Goal: Task Accomplishment & Management: Use online tool/utility

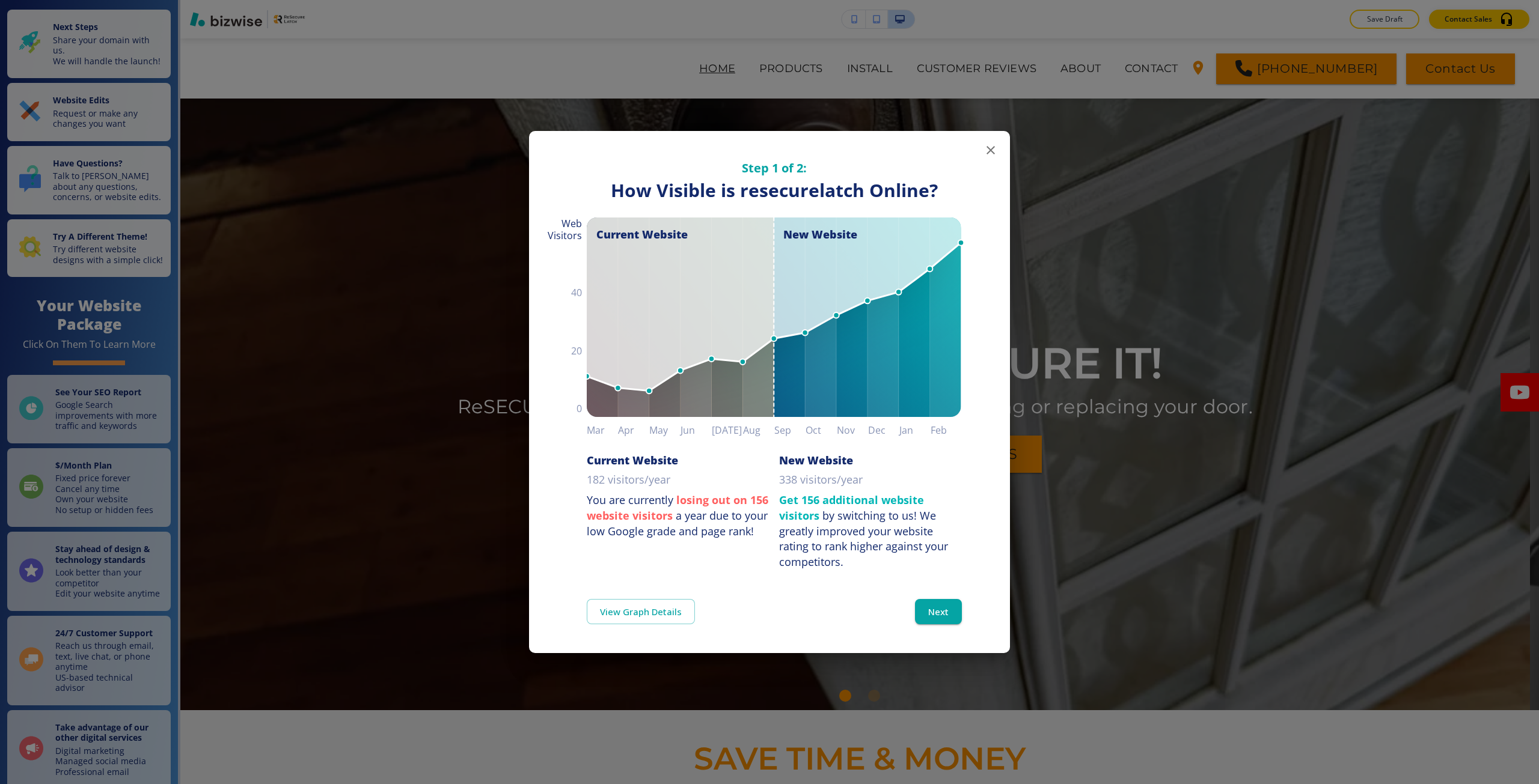
click at [1047, 252] on div "Step 1 of 2: How Visible are You Online? How Visible is resecurelatch Online? C…" at bounding box center [770, 392] width 1539 height 784
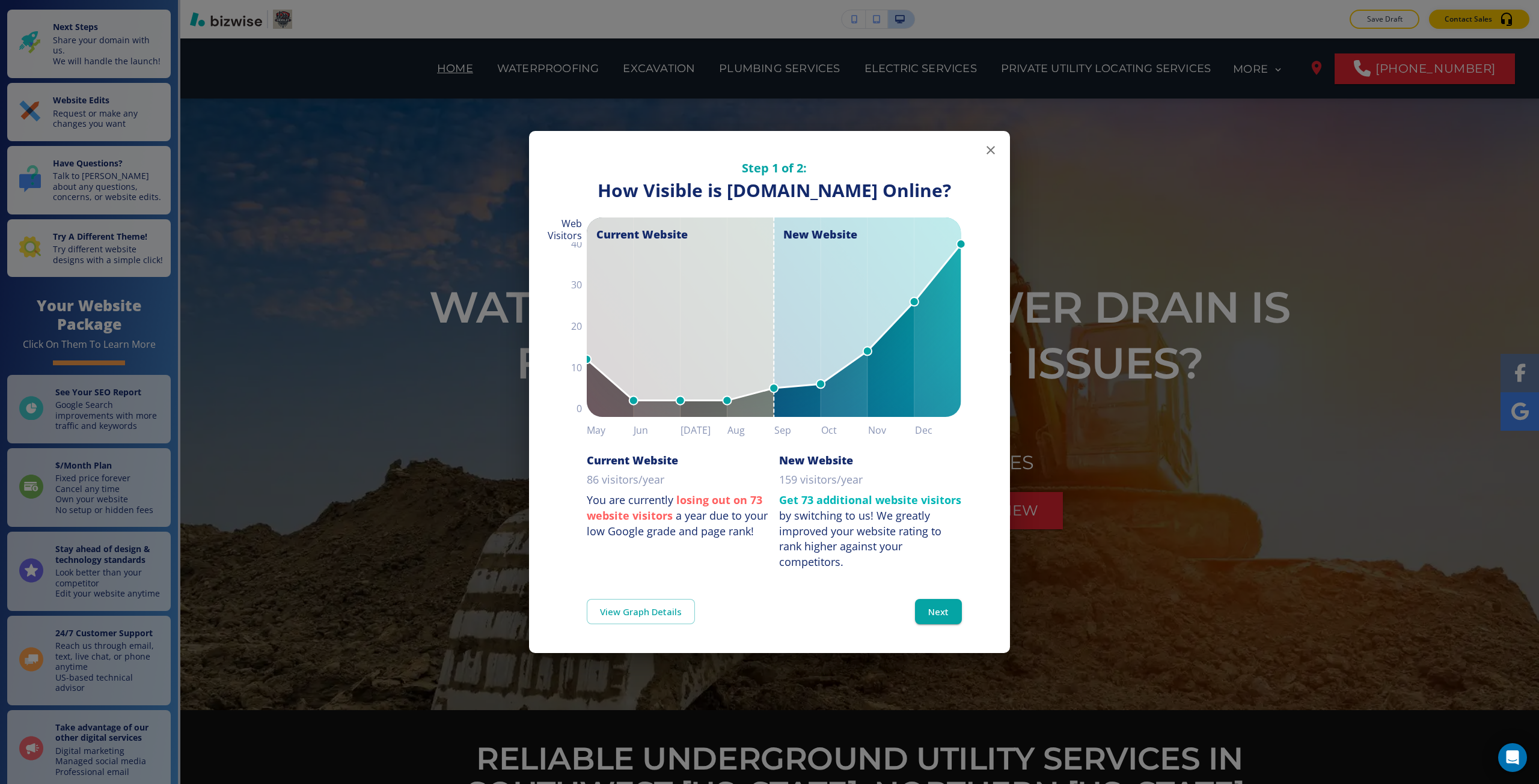
click at [51, 550] on div "Step 1 of 2: How Visible are You Online? How Visible is hensleyunderground.com …" at bounding box center [770, 392] width 1539 height 784
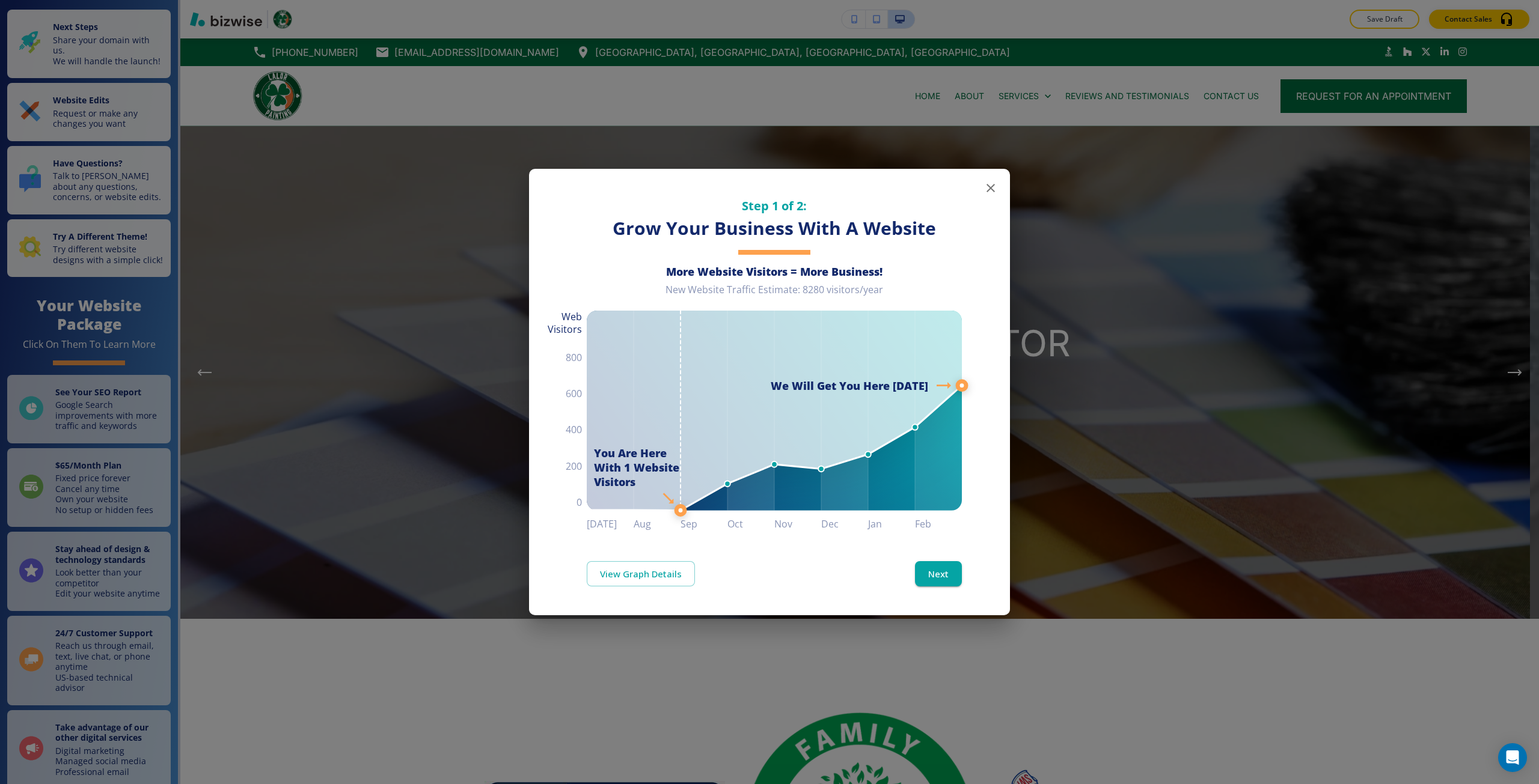
click at [318, 710] on div "Step 1 of 2: Grow Your Business With A Website More Website Visitors = More Bus…" at bounding box center [770, 392] width 1539 height 784
